Goal: Check status

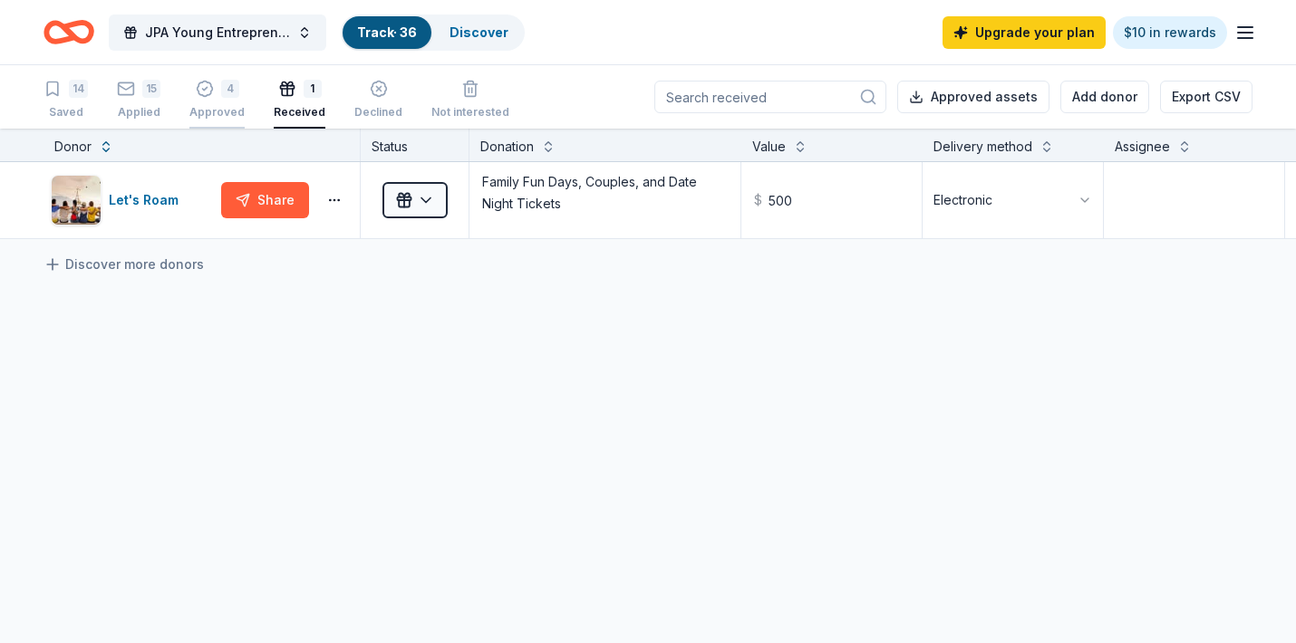
click at [217, 101] on div "4 Approved" at bounding box center [216, 100] width 55 height 40
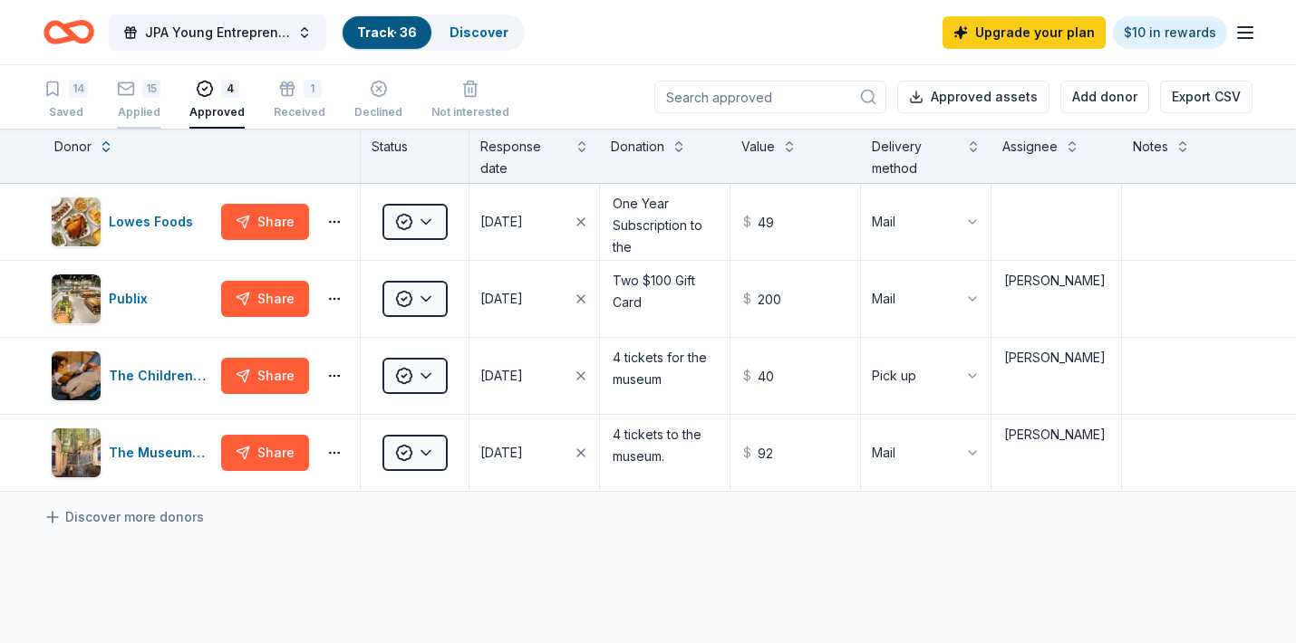
click at [141, 96] on div "15" at bounding box center [138, 89] width 43 height 18
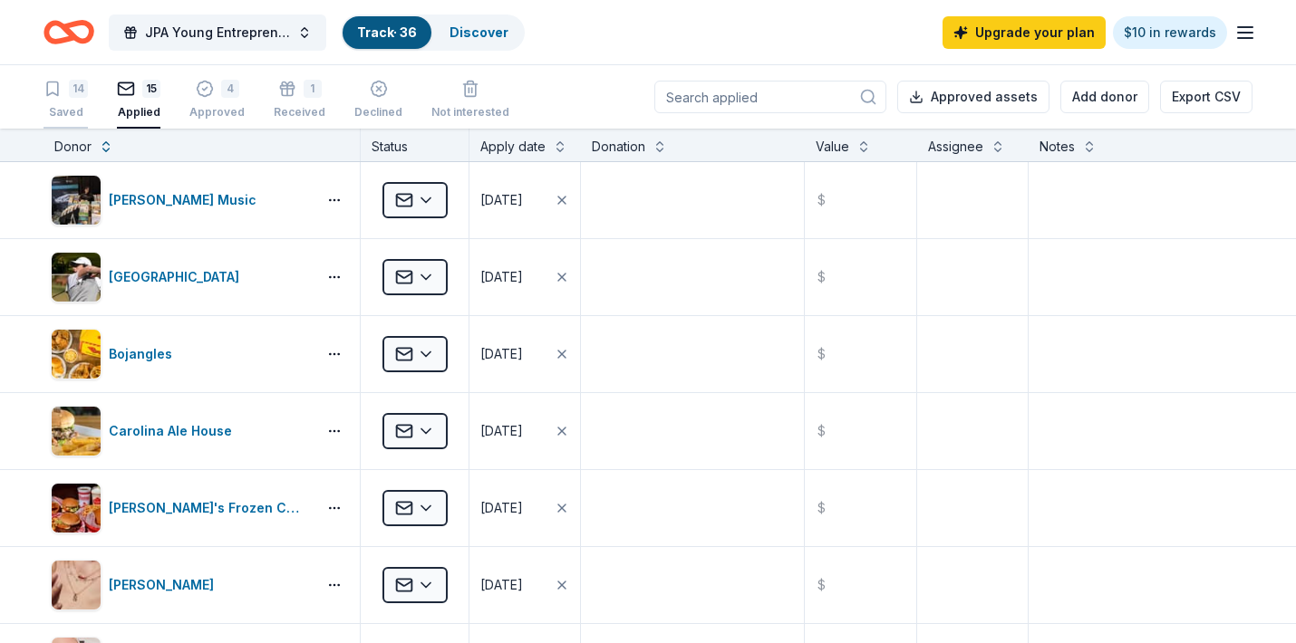
click at [64, 89] on div "14" at bounding box center [65, 89] width 44 height 18
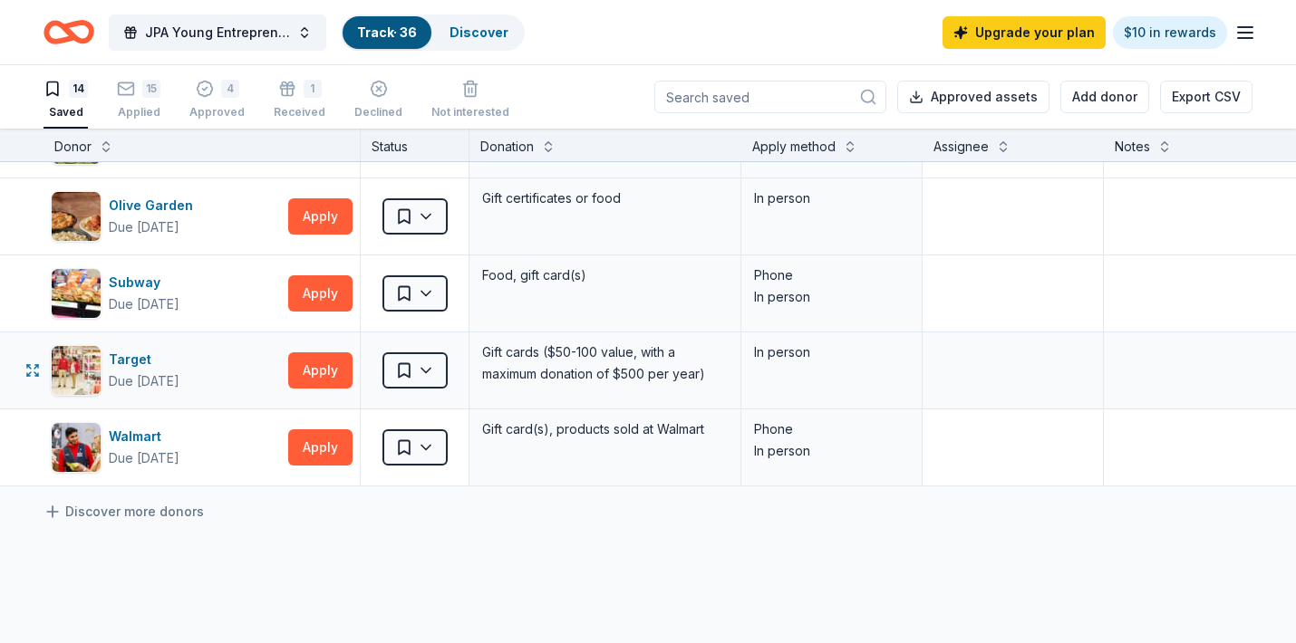
scroll to position [753, 0]
click at [498, 34] on link "Discover" at bounding box center [478, 31] width 59 height 15
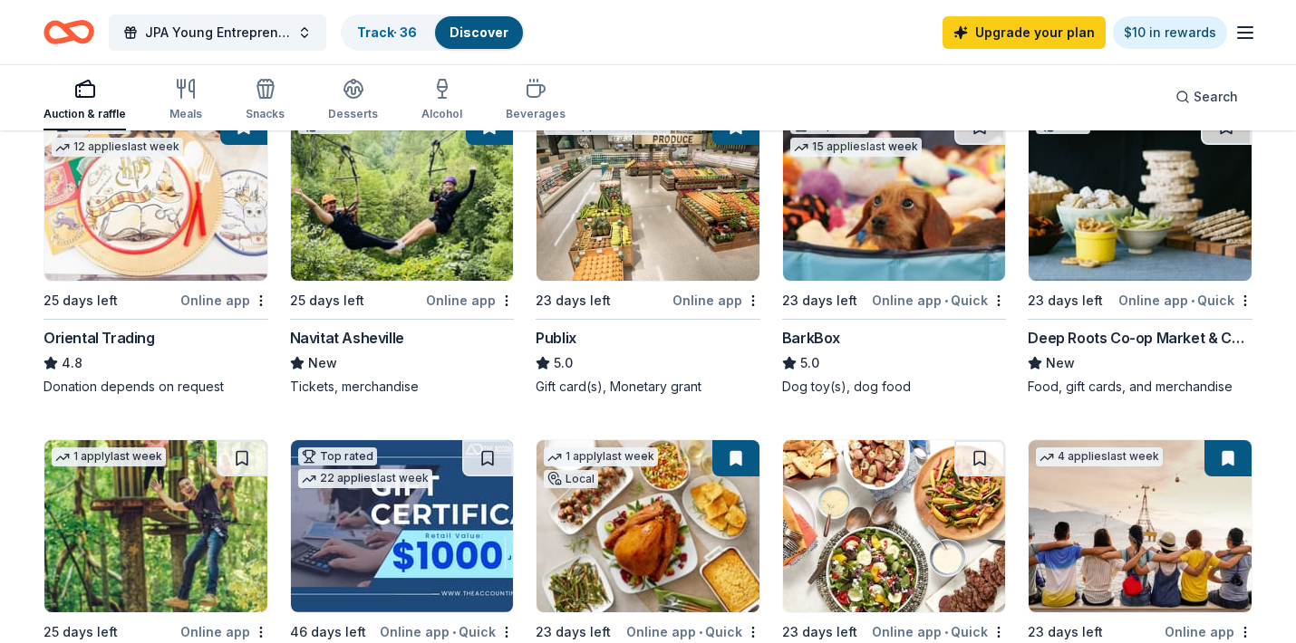
scroll to position [566, 0]
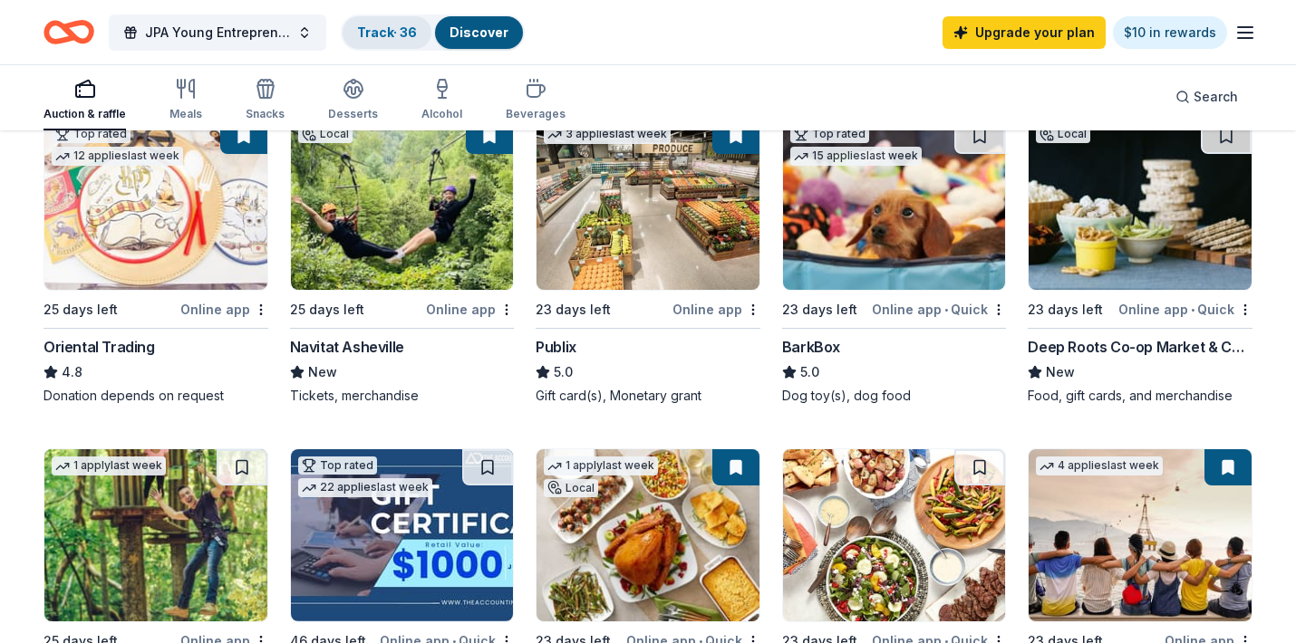
click at [381, 33] on link "Track · 36" at bounding box center [387, 31] width 60 height 15
